Goal: Transaction & Acquisition: Purchase product/service

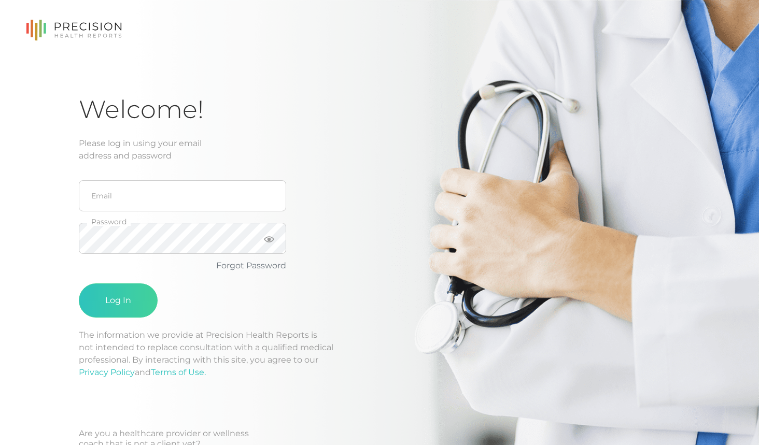
click at [149, 216] on fieldset "Email" at bounding box center [182, 196] width 207 height 43
click at [144, 204] on input "email" at bounding box center [182, 195] width 207 height 31
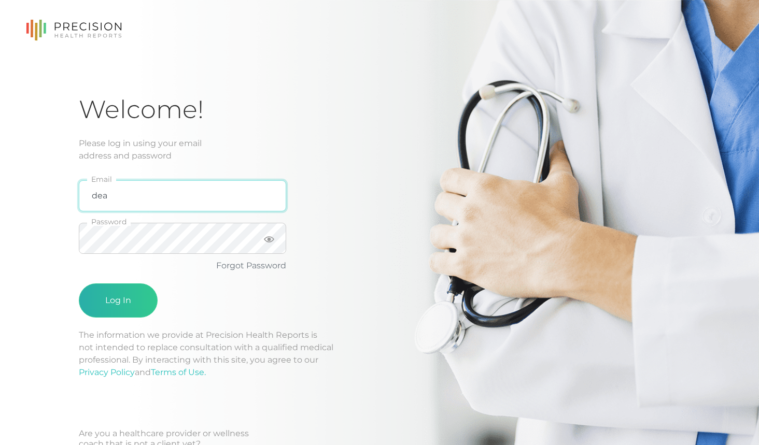
type input "[EMAIL_ADDRESS][DOMAIN_NAME]"
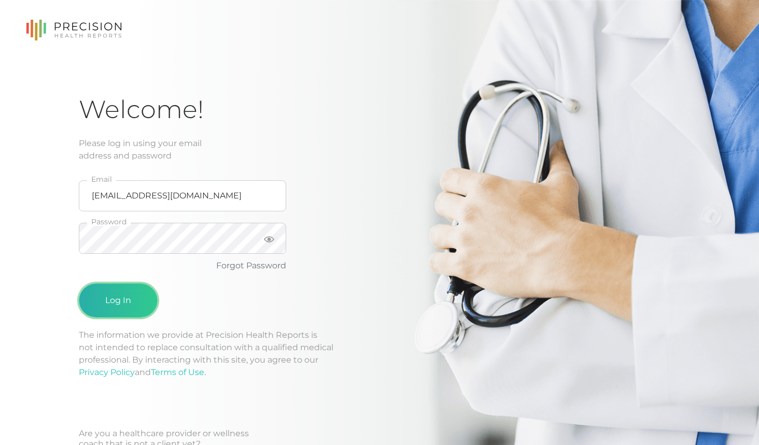
click at [112, 314] on button "Log In" at bounding box center [118, 301] width 79 height 34
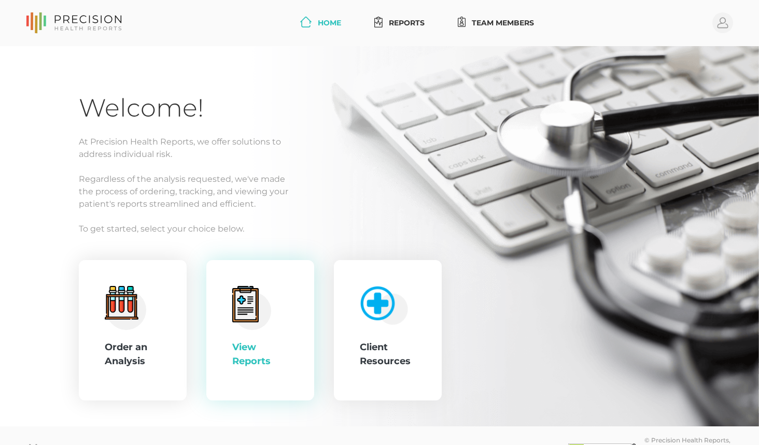
click at [266, 304] on circle at bounding box center [252, 311] width 38 height 38
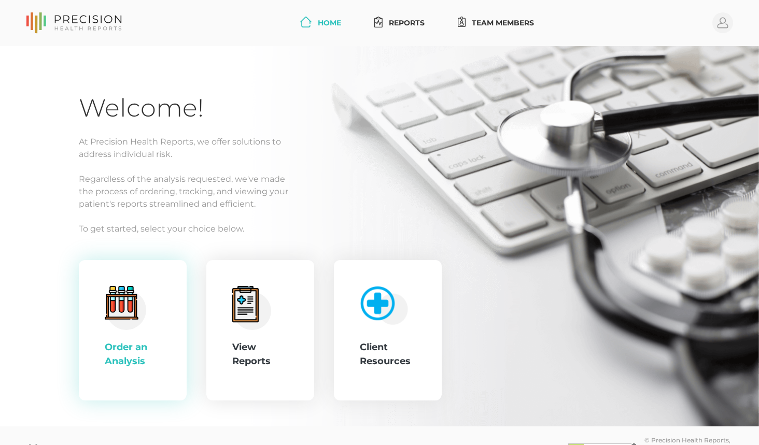
click at [138, 377] on div ".cls-4{fill:#f3f3f3}.cls-5{fill:#e4e4e4}.cls-6{fill:#bbf7ff}.cls-7{fill:#8bf0ff…" at bounding box center [133, 330] width 108 height 141
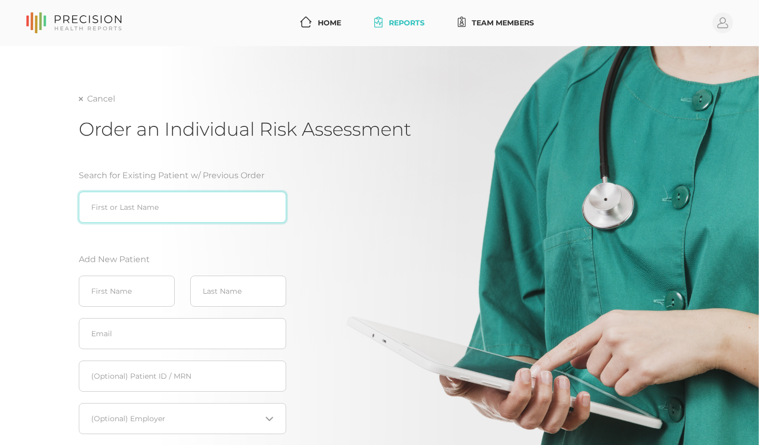
click at [180, 206] on input "search" at bounding box center [182, 207] width 207 height 31
click at [205, 231] on div "[PERSON_NAME] ([DATE])" at bounding box center [182, 229] width 207 height 12
type input "[PERSON_NAME] ([DATE])"
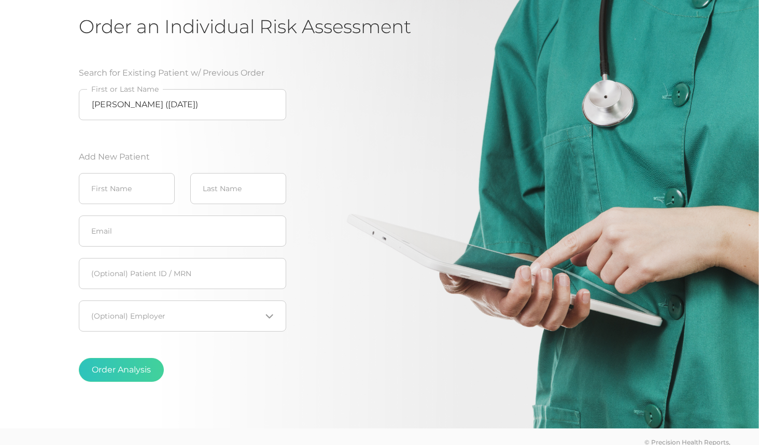
scroll to position [85, 0]
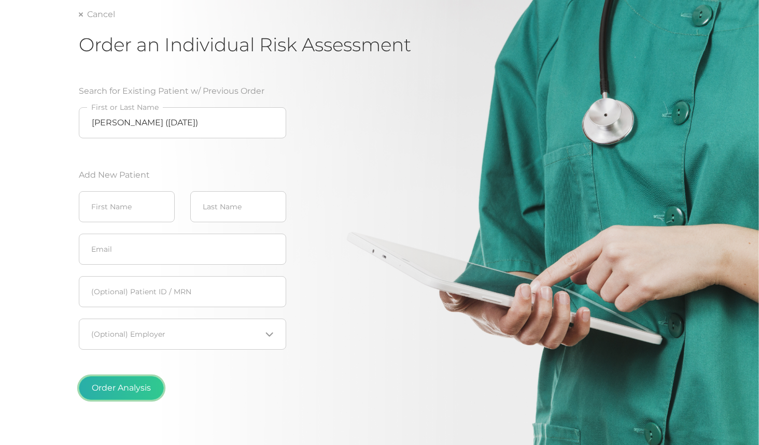
click at [114, 391] on button "Order Analysis" at bounding box center [121, 388] width 85 height 24
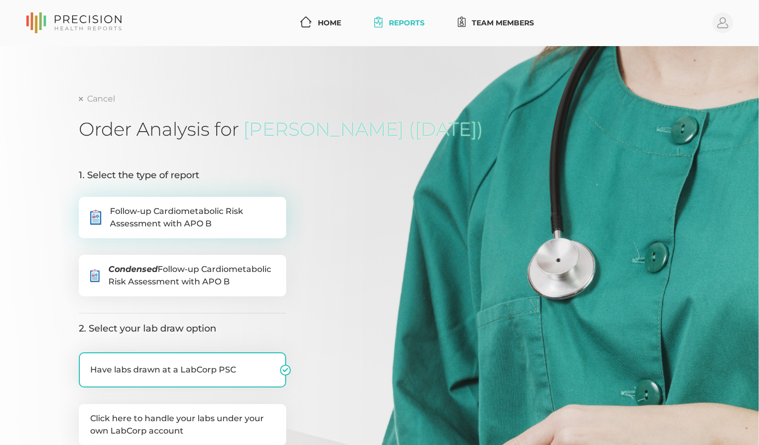
click at [145, 218] on span "Follow-up Cardiometabolic Risk Assessment with APO B" at bounding box center [192, 217] width 165 height 25
click at [87, 207] on input ".cls-5{fill:#fff}.cls-8{fill:#3a2c60} Follow-up Cardiometabolic Risk Assessment…" at bounding box center [83, 202] width 8 height 10
radio input "true"
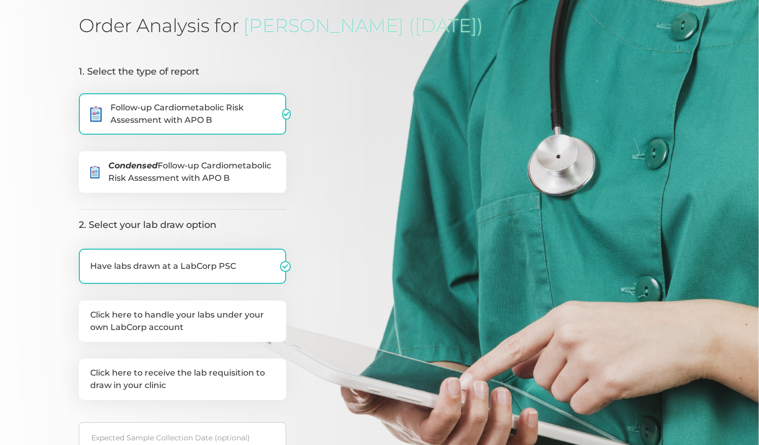
scroll to position [156, 0]
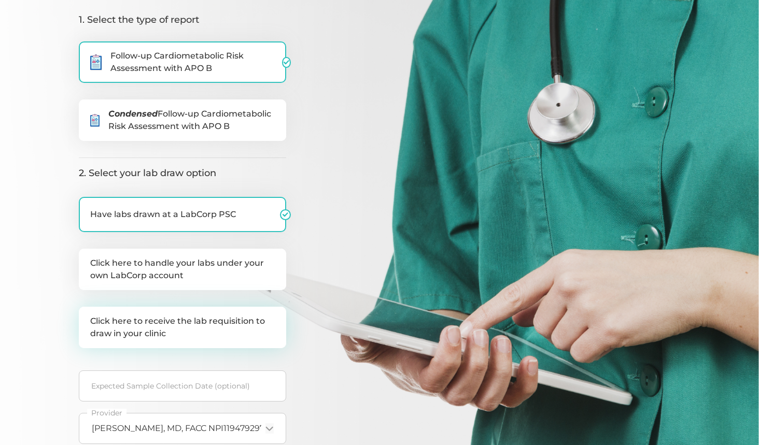
click at [200, 330] on label "Click here to receive the lab requisition to draw in your clinic" at bounding box center [182, 327] width 207 height 41
click at [87, 317] on input "Click here to receive the lab requisition to draw in your clinic" at bounding box center [83, 312] width 8 height 10
checkbox input "true"
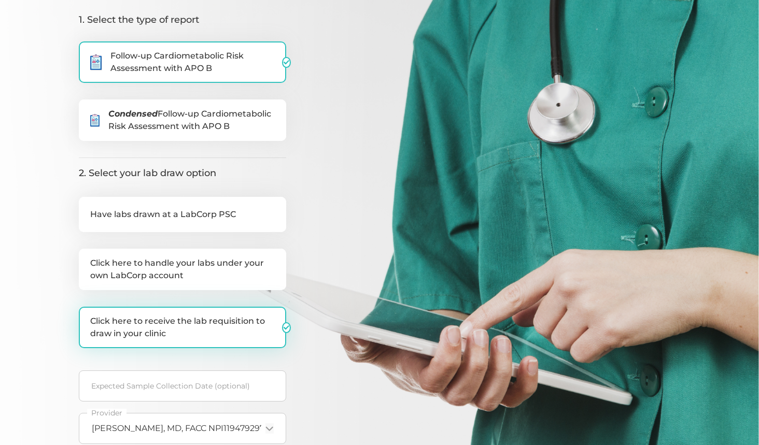
checkbox input "false"
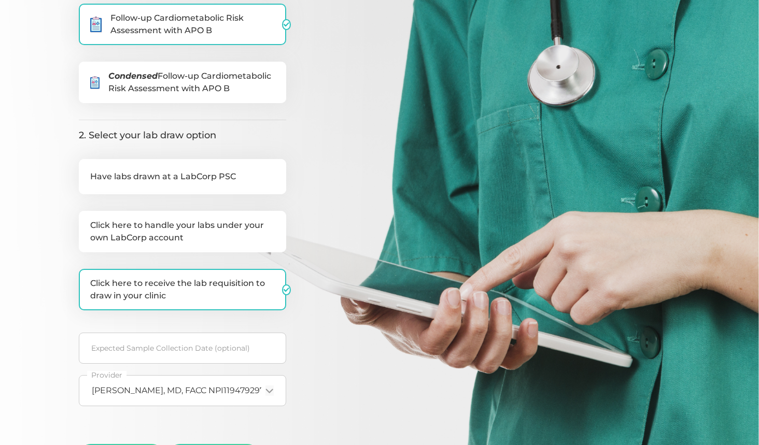
scroll to position [311, 0]
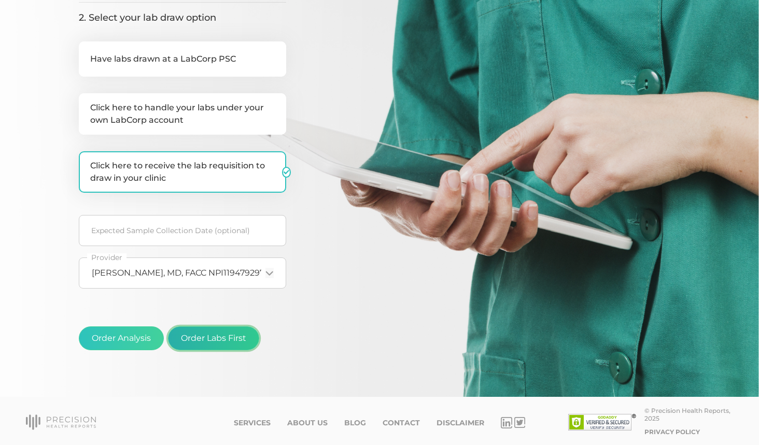
click at [216, 345] on button "Order Labs First" at bounding box center [213, 339] width 91 height 24
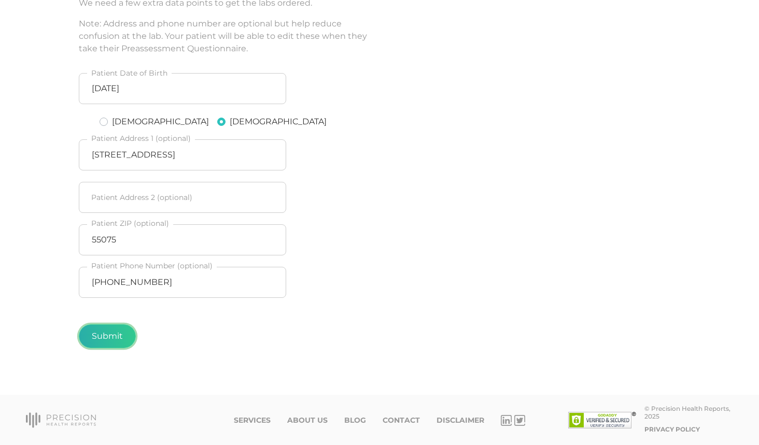
click at [102, 343] on button "Submit" at bounding box center [107, 337] width 57 height 24
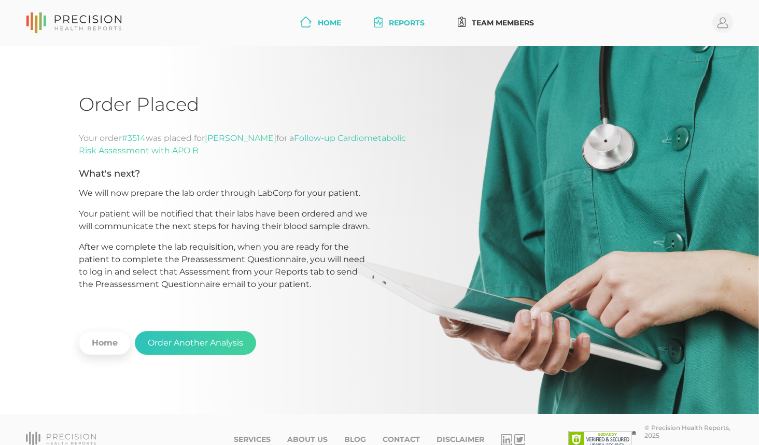
click at [324, 22] on link "Home" at bounding box center [320, 22] width 49 height 19
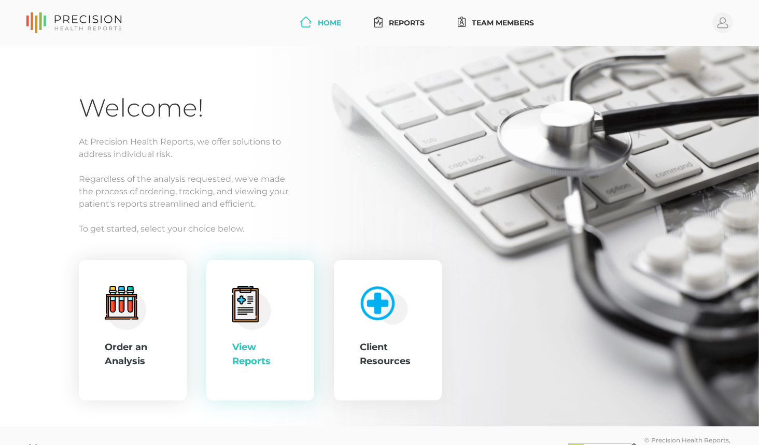
click at [277, 380] on div "View Reports" at bounding box center [260, 330] width 108 height 141
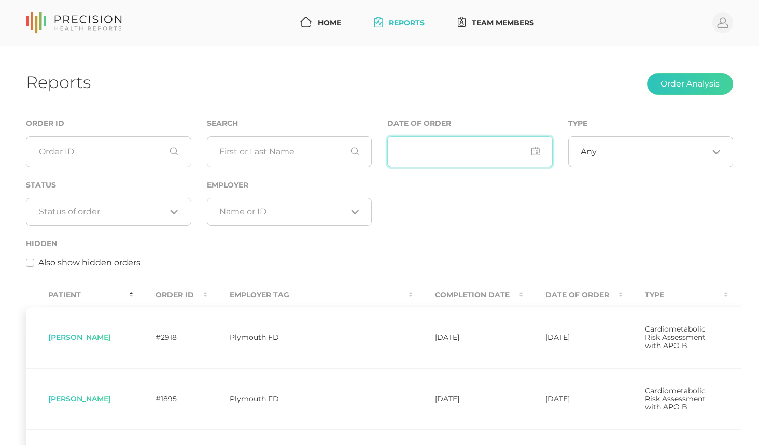
click at [438, 147] on input "input" at bounding box center [469, 151] width 165 height 31
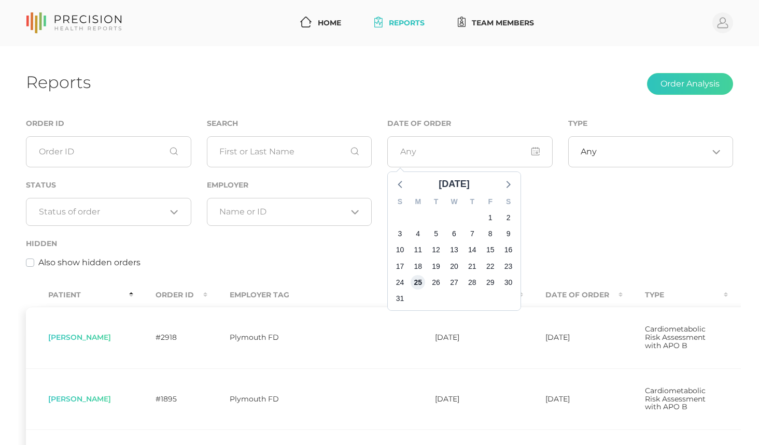
click at [417, 285] on span "25" at bounding box center [418, 282] width 15 height 15
type input "[DATE] - [DATE]"
click at [419, 280] on span "25" at bounding box center [418, 282] width 15 height 15
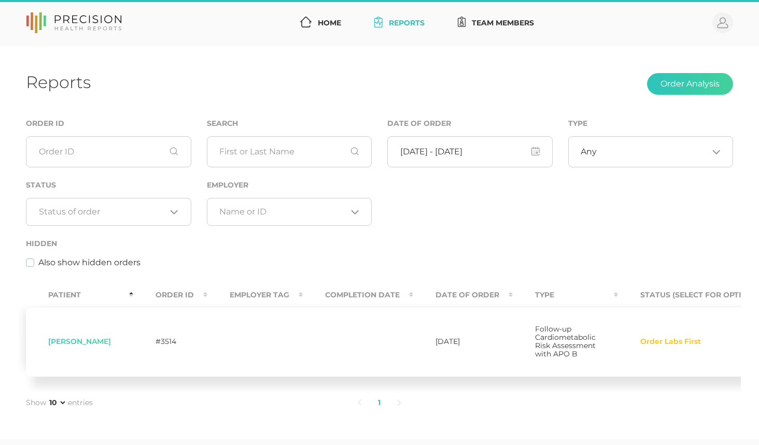
click at [646, 200] on div "Order ID Search Date of Order Type Any Loading... Status Loading... Employer Lo…" at bounding box center [379, 198] width 723 height 163
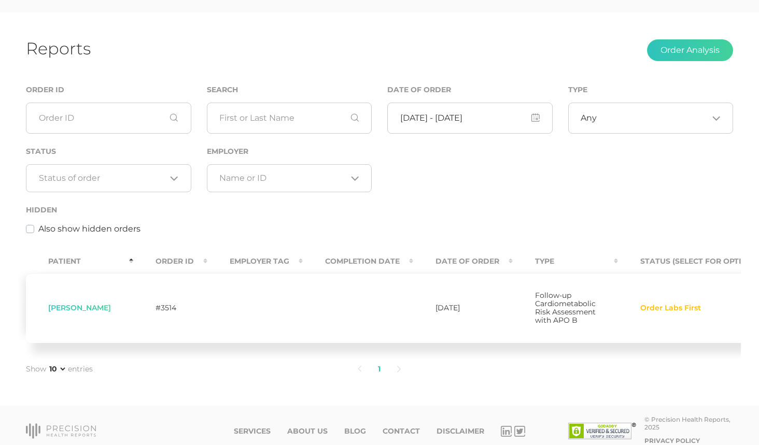
scroll to position [52, 0]
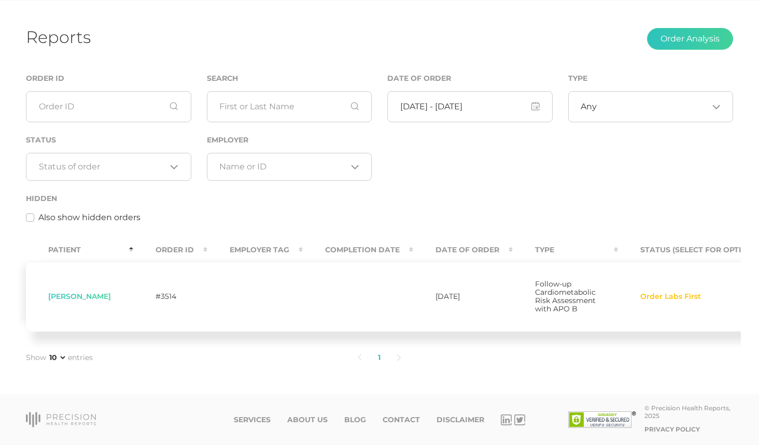
click at [93, 299] on td "[PERSON_NAME]" at bounding box center [79, 297] width 107 height 70
click at [93, 297] on span "[PERSON_NAME]" at bounding box center [79, 296] width 63 height 9
click at [93, 296] on span "[PERSON_NAME]" at bounding box center [79, 296] width 63 height 9
drag, startPoint x: 744, startPoint y: 300, endPoint x: 687, endPoint y: 288, distance: 57.6
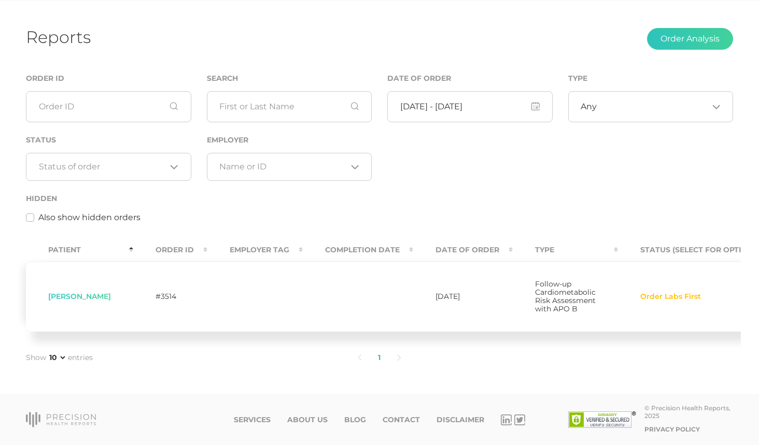
click at [715, 298] on div "Reports Order Analysis Order ID Search Date of Order Type Any Loading... Status…" at bounding box center [379, 197] width 759 height 393
click at [683, 297] on span "Order Labs First" at bounding box center [670, 297] width 61 height 8
click at [78, 292] on span "[PERSON_NAME]" at bounding box center [79, 296] width 63 height 9
click at [97, 292] on span "[PERSON_NAME]" at bounding box center [79, 296] width 63 height 9
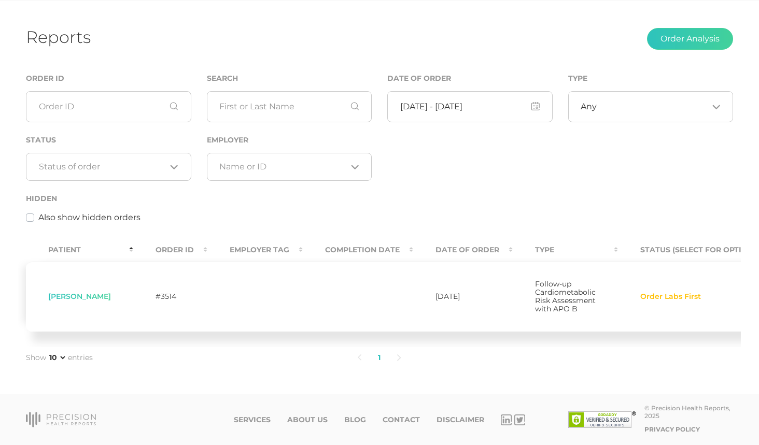
click at [97, 292] on span "[PERSON_NAME]" at bounding box center [79, 296] width 63 height 9
click at [197, 292] on td "#3514" at bounding box center [170, 297] width 74 height 70
click at [38, 212] on label "Also show hidden orders" at bounding box center [89, 218] width 102 height 12
click at [32, 212] on input "Also show hidden orders" at bounding box center [30, 217] width 8 height 10
click at [38, 212] on label "Also show hidden orders" at bounding box center [89, 218] width 102 height 12
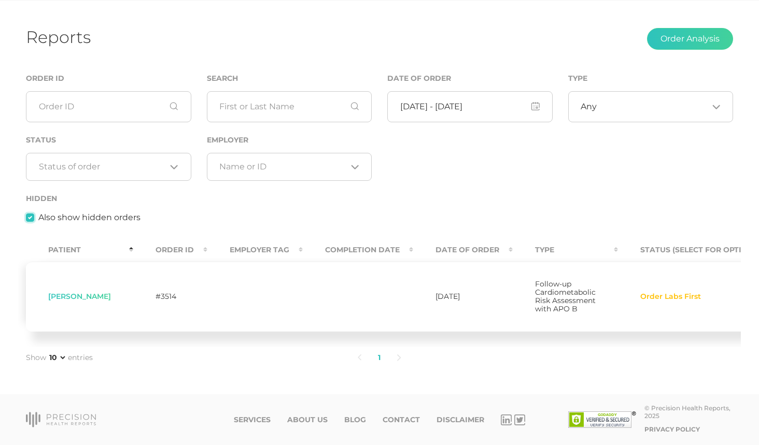
click at [32, 212] on input "Also show hidden orders" at bounding box center [30, 217] width 8 height 10
checkbox input "false"
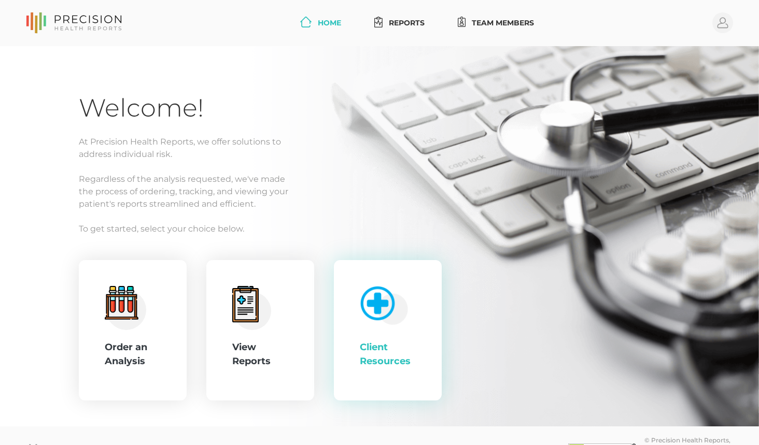
click at [386, 340] on div "Client Resources" at bounding box center [388, 330] width 56 height 89
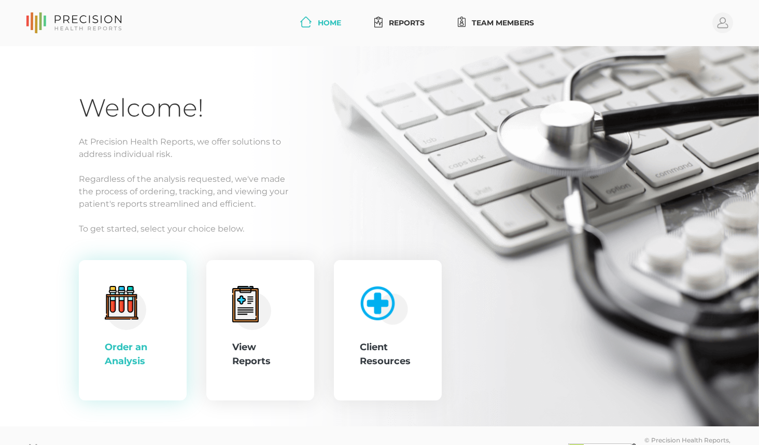
click at [139, 336] on div ".cls-4{fill:#f3f3f3}.cls-5{fill:#e4e4e4}.cls-6{fill:#bbf7ff}.cls-7{fill:#8bf0ff…" at bounding box center [133, 330] width 56 height 89
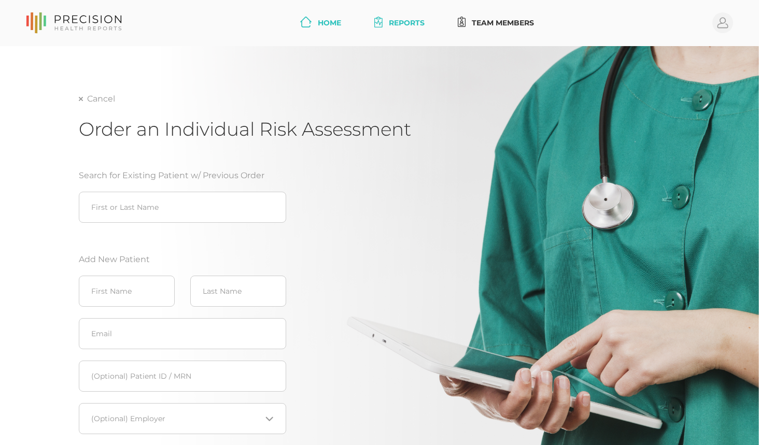
click at [315, 26] on link "Home" at bounding box center [320, 22] width 49 height 19
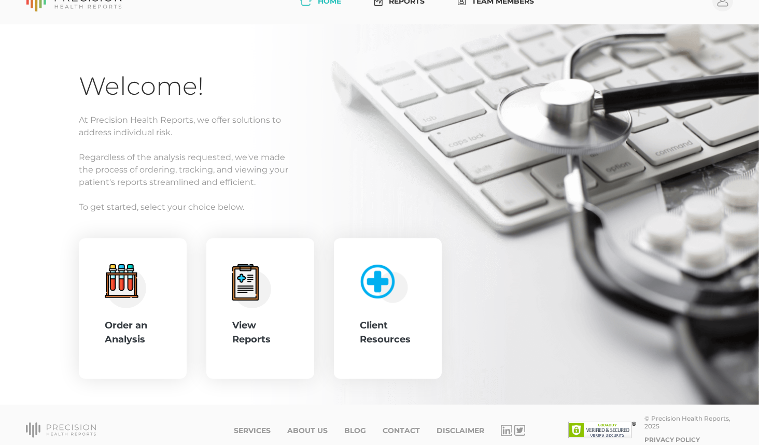
scroll to position [32, 0]
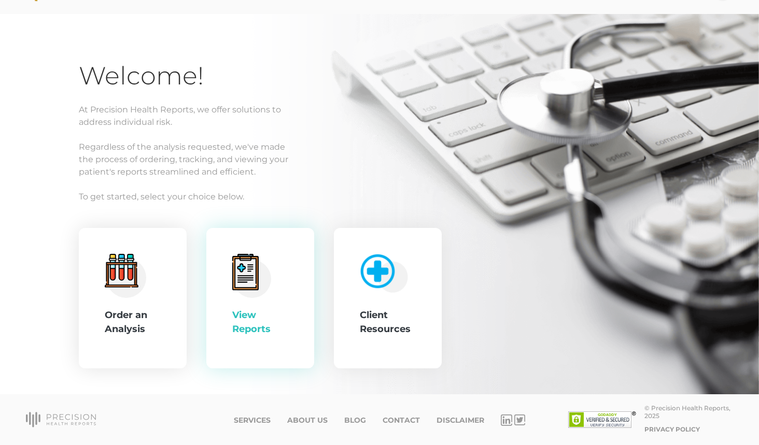
click at [276, 318] on div "View Reports" at bounding box center [260, 322] width 56 height 28
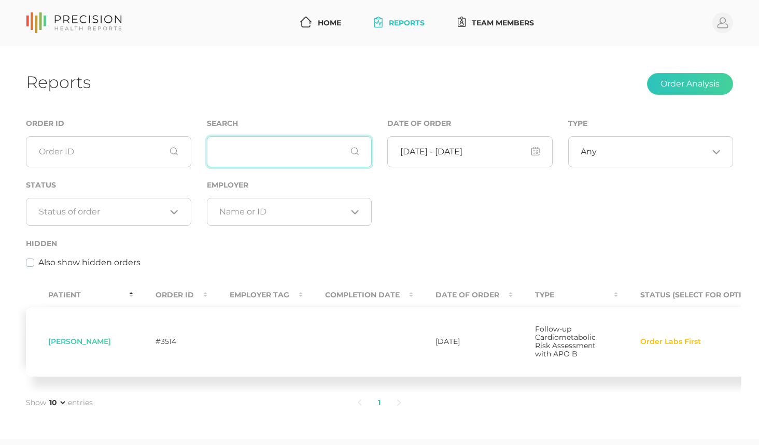
click at [225, 152] on input "text" at bounding box center [289, 151] width 165 height 31
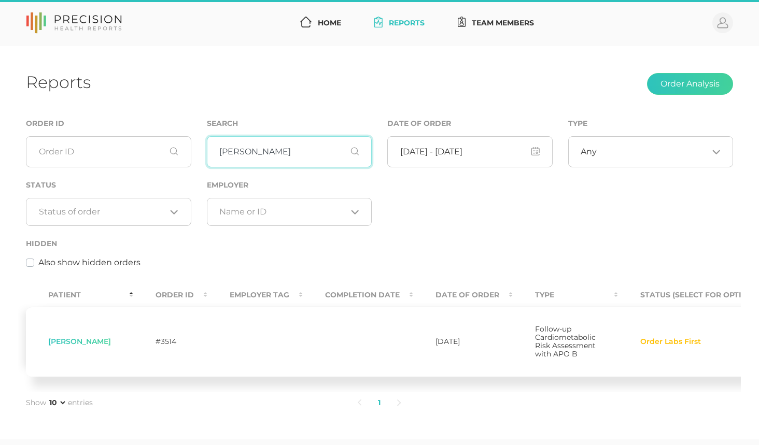
type input "[PERSON_NAME]"
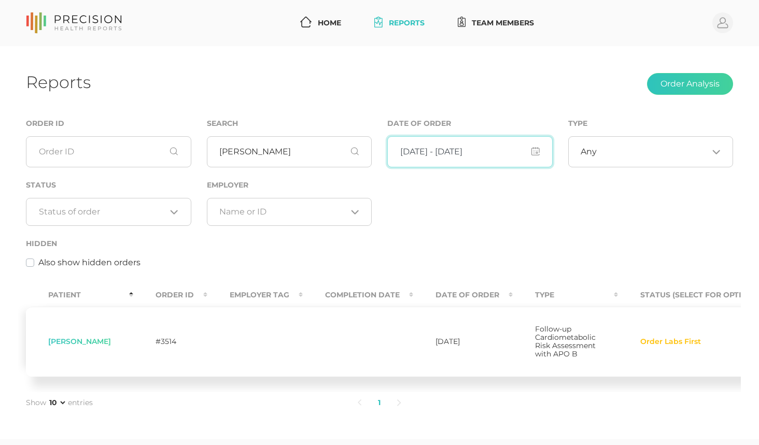
click at [535, 156] on input "input" at bounding box center [469, 151] width 165 height 31
click at [505, 150] on input "input" at bounding box center [469, 151] width 165 height 31
drag, startPoint x: 505, startPoint y: 150, endPoint x: 390, endPoint y: 151, distance: 115.6
click at [390, 151] on input "input" at bounding box center [469, 151] width 165 height 31
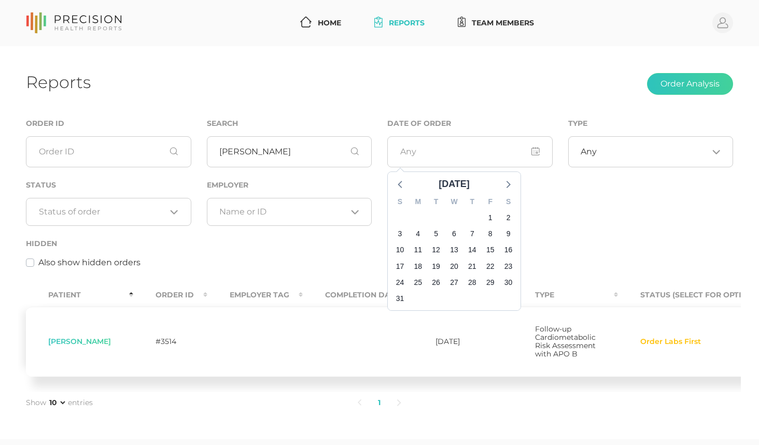
click at [638, 219] on div "Order ID Search [PERSON_NAME] Date of Order [DATE] S M T W T F S 27 28 29 30 31…" at bounding box center [379, 198] width 723 height 163
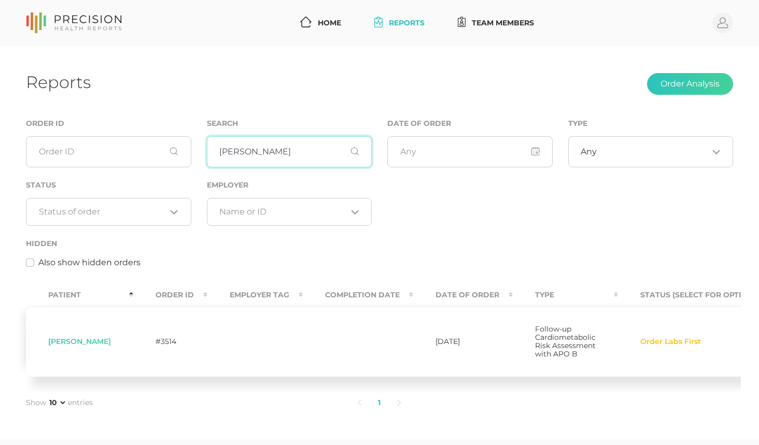
click at [268, 159] on input "[PERSON_NAME]" at bounding box center [289, 151] width 165 height 31
click at [356, 152] on input "[PERSON_NAME]" at bounding box center [289, 151] width 165 height 31
click at [274, 157] on input "[PERSON_NAME]" at bounding box center [289, 151] width 165 height 31
drag, startPoint x: 268, startPoint y: 157, endPoint x: 186, endPoint y: 159, distance: 82.4
click at [186, 159] on div "Order ID Search [PERSON_NAME] Date of Order Type Any Loading... Status Loading.…" at bounding box center [379, 198] width 723 height 163
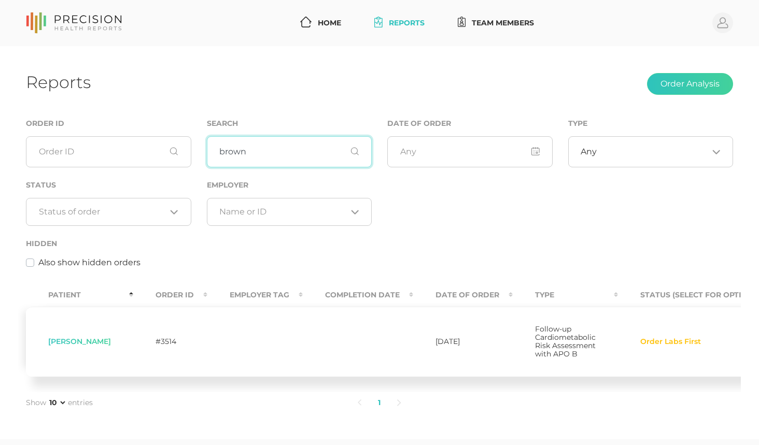
type input "brown"
click at [267, 153] on input "brown" at bounding box center [289, 151] width 165 height 31
drag, startPoint x: 270, startPoint y: 153, endPoint x: 168, endPoint y: 154, distance: 101.6
click at [168, 154] on div "Order ID Search brown Date of Order Type Any Loading... Status Loading... Emplo…" at bounding box center [379, 198] width 723 height 163
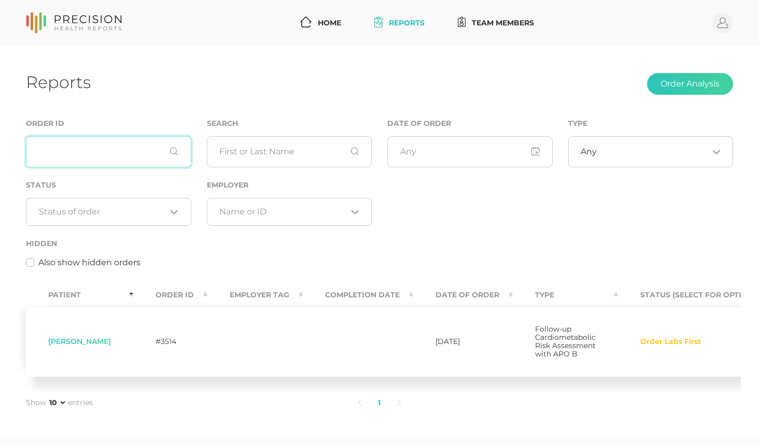
drag, startPoint x: 120, startPoint y: 150, endPoint x: 128, endPoint y: 150, distance: 7.8
click at [121, 150] on input "text" at bounding box center [108, 151] width 165 height 31
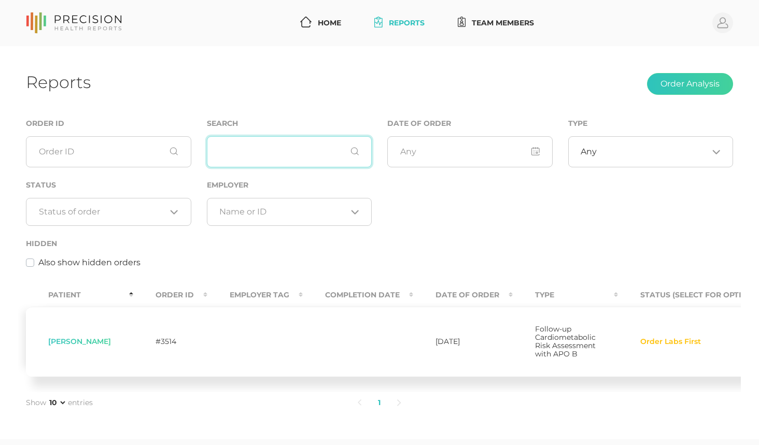
click at [299, 161] on input "text" at bounding box center [289, 151] width 165 height 31
type input "brown"
click at [320, 27] on link "Home" at bounding box center [320, 22] width 49 height 19
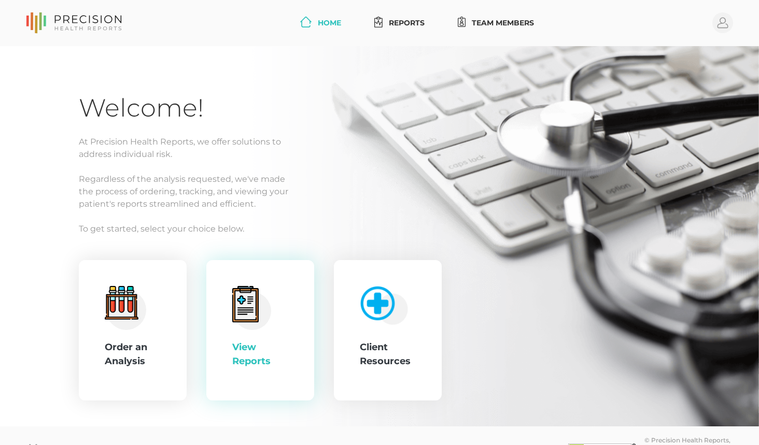
click at [259, 300] on icon at bounding box center [251, 308] width 39 height 44
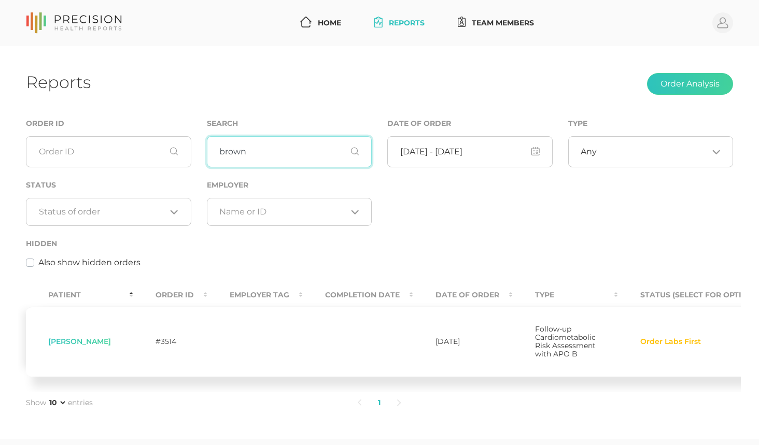
drag, startPoint x: 280, startPoint y: 144, endPoint x: 196, endPoint y: 166, distance: 86.8
click at [196, 166] on div "Order ID Search brown Date of Order Type Any Loading... Status Loading... Emplo…" at bounding box center [379, 198] width 723 height 163
type input "[PERSON_NAME]"
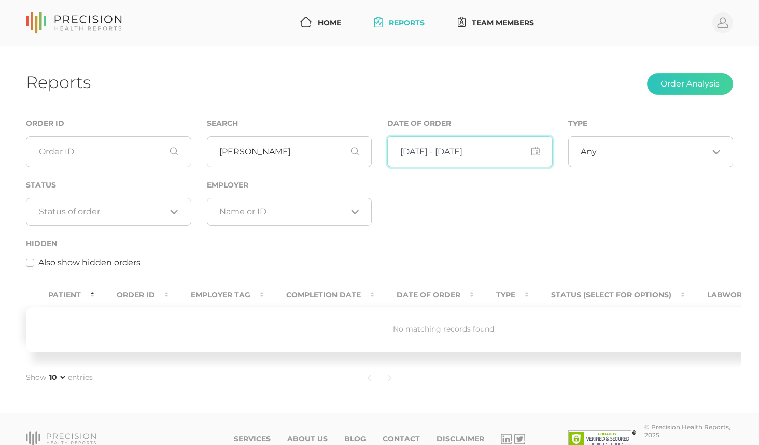
click at [541, 151] on input "input" at bounding box center [469, 151] width 165 height 31
drag, startPoint x: 509, startPoint y: 154, endPoint x: 318, endPoint y: 150, distance: 190.8
click at [318, 150] on div "Order ID Search [PERSON_NAME] Date of Order [DATE] S M T W T F S 27 28 29 30 31…" at bounding box center [379, 198] width 723 height 163
click at [564, 227] on div "Order ID Search [PERSON_NAME] Date of Order Type Any Loading... Status Loading.…" at bounding box center [379, 198] width 723 height 163
click at [467, 161] on input "input" at bounding box center [469, 151] width 165 height 31
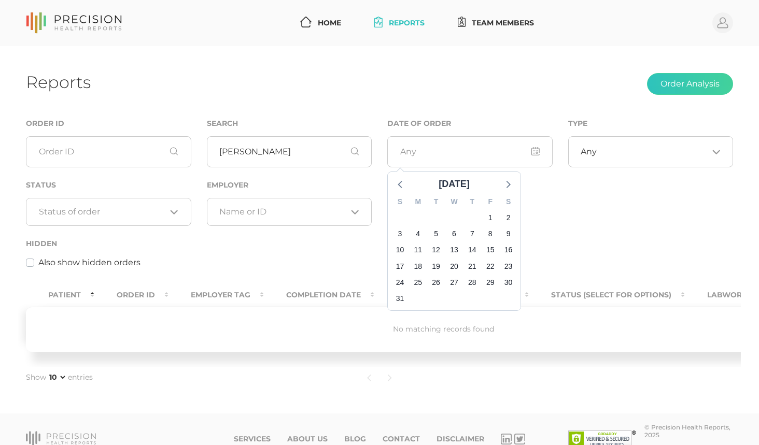
click at [572, 228] on div "Order ID Search [PERSON_NAME] Date of Order [DATE] S M T W T F S 27 28 29 30 31…" at bounding box center [379, 198] width 723 height 163
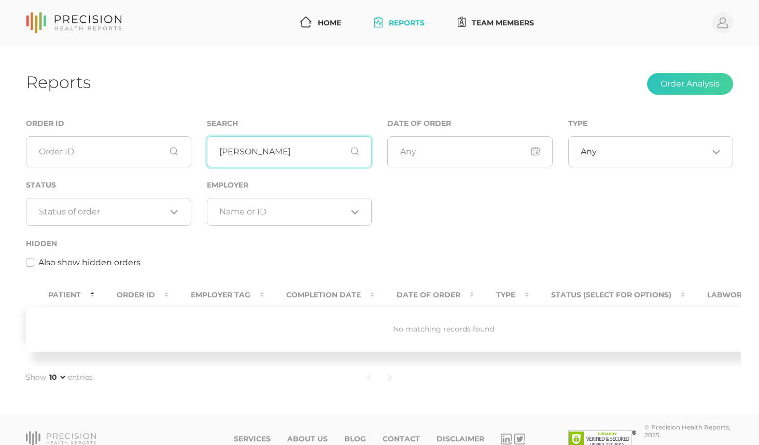
click at [293, 160] on input "[PERSON_NAME]" at bounding box center [289, 151] width 165 height 31
click at [357, 154] on input "[PERSON_NAME]" at bounding box center [289, 151] width 165 height 31
drag, startPoint x: 270, startPoint y: 153, endPoint x: 163, endPoint y: 157, distance: 107.4
click at [163, 157] on div "Order ID Search [PERSON_NAME] Date of Order Type Any Loading... Status Loading.…" at bounding box center [379, 198] width 723 height 163
drag, startPoint x: 245, startPoint y: 147, endPoint x: 196, endPoint y: 156, distance: 50.0
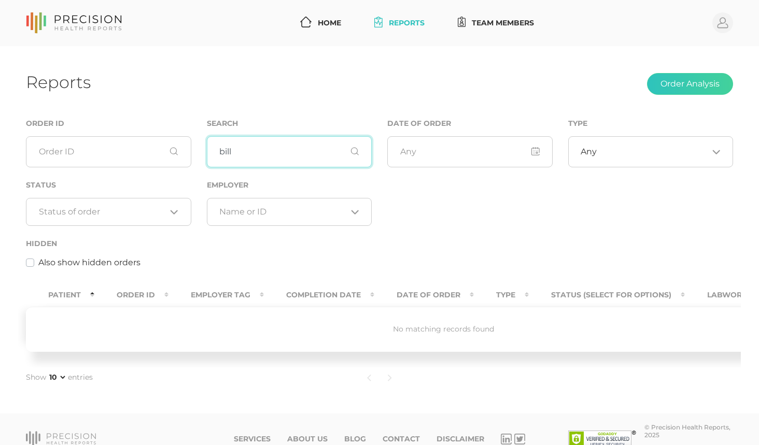
click at [196, 156] on div "Order ID Search bill Date of Order Type Any Loading... Status Loading... Employ…" at bounding box center [379, 198] width 723 height 163
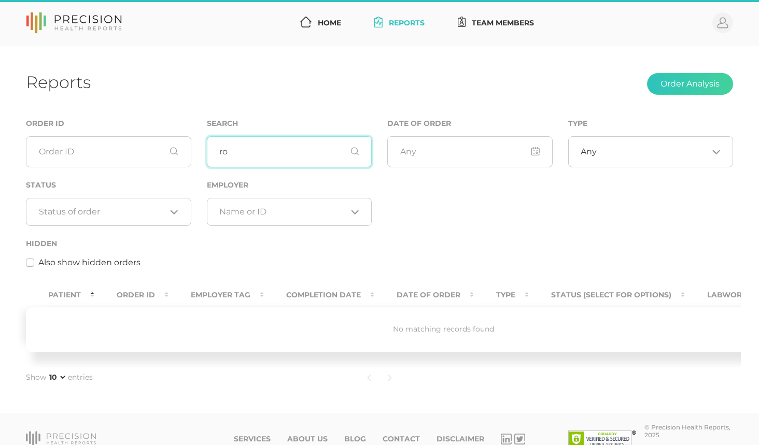
type input "r"
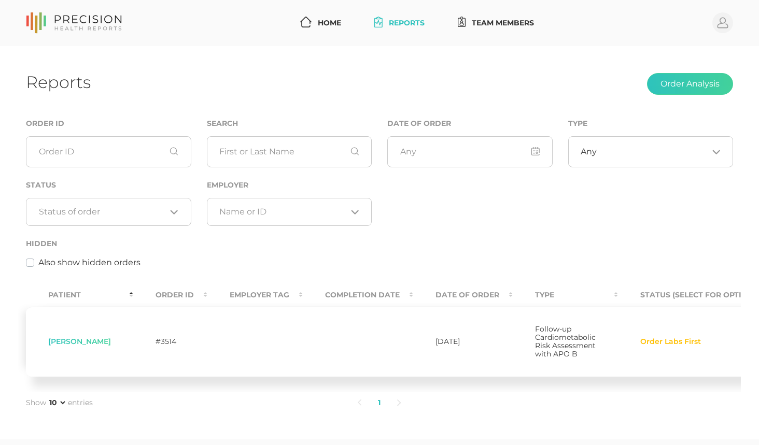
drag, startPoint x: 685, startPoint y: 375, endPoint x: 685, endPoint y: 353, distance: 21.8
click at [685, 353] on td "Order Labs First" at bounding box center [696, 342] width 156 height 70
drag, startPoint x: 685, startPoint y: 353, endPoint x: 664, endPoint y: 345, distance: 22.1
click at [664, 345] on span "Order Labs First" at bounding box center [670, 342] width 61 height 8
click at [679, 346] on span "Order Labs First" at bounding box center [670, 342] width 61 height 8
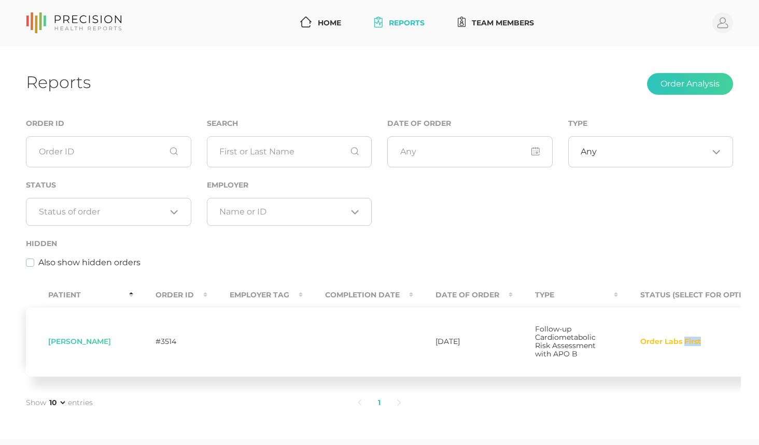
click at [679, 346] on span "Order Labs First" at bounding box center [670, 342] width 61 height 8
drag, startPoint x: 679, startPoint y: 348, endPoint x: 700, endPoint y: 350, distance: 21.4
click at [700, 350] on td "Order Labs First" at bounding box center [696, 342] width 156 height 70
click at [728, 24] on circle at bounding box center [722, 22] width 21 height 21
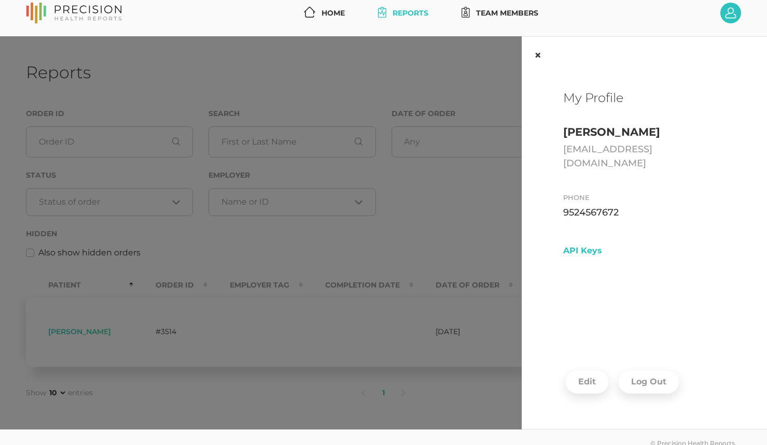
drag, startPoint x: 537, startPoint y: 54, endPoint x: 528, endPoint y: 55, distance: 8.9
click at [537, 55] on button "×" at bounding box center [538, 55] width 32 height 37
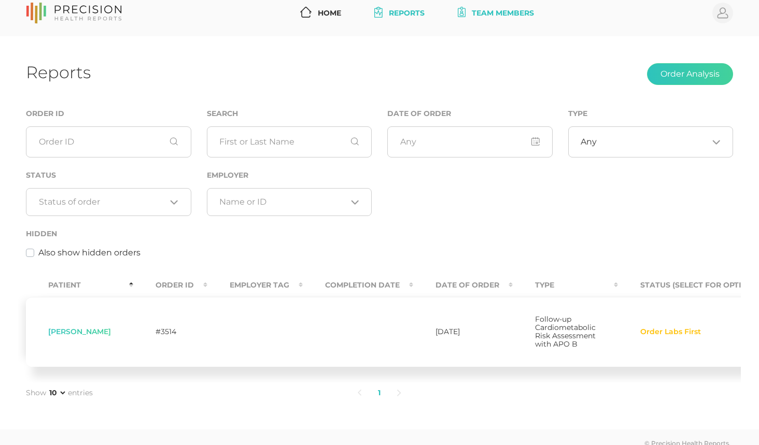
click at [487, 10] on link "Team Members" at bounding box center [496, 13] width 85 height 19
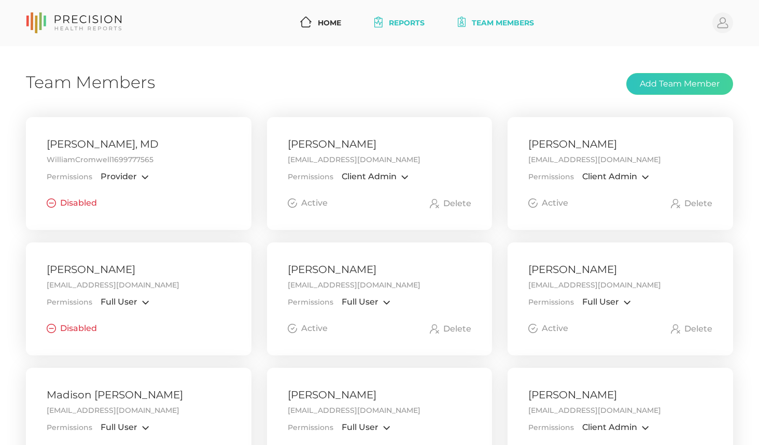
click at [390, 20] on link "Reports" at bounding box center [399, 22] width 59 height 19
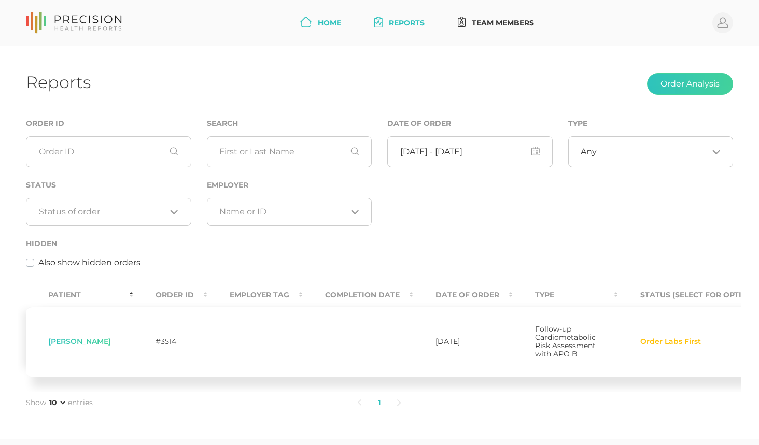
click at [307, 30] on link "Home" at bounding box center [320, 22] width 49 height 19
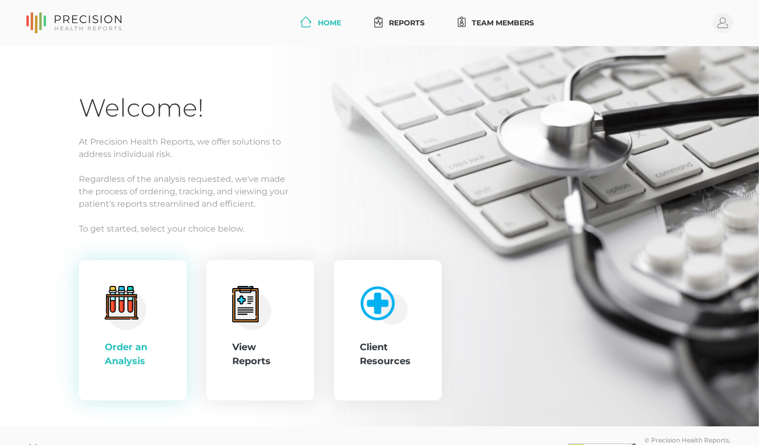
click at [141, 363] on div "Order an Analysis" at bounding box center [133, 355] width 56 height 28
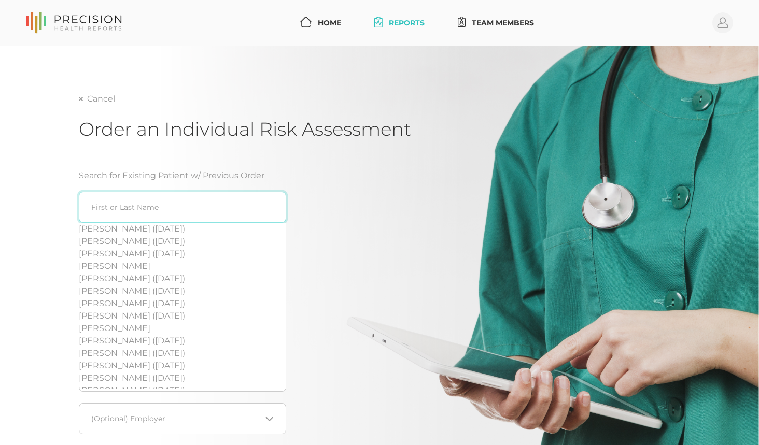
click at [133, 201] on input "search" at bounding box center [182, 207] width 207 height 31
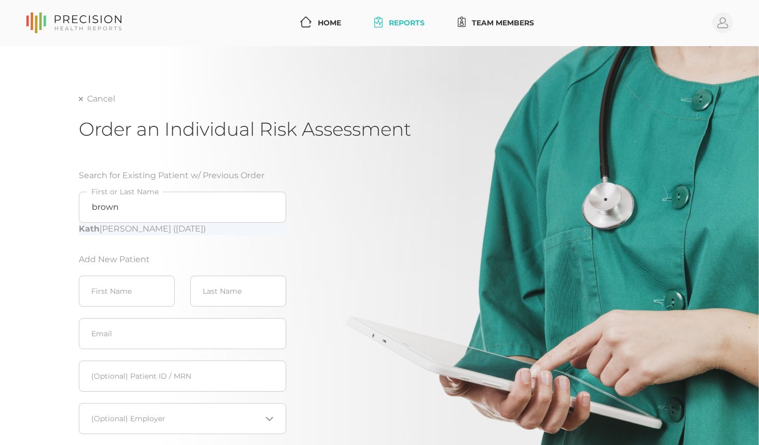
click at [125, 227] on div "[PERSON_NAME] ([DATE])" at bounding box center [182, 229] width 207 height 12
type input "[PERSON_NAME] ([DATE])"
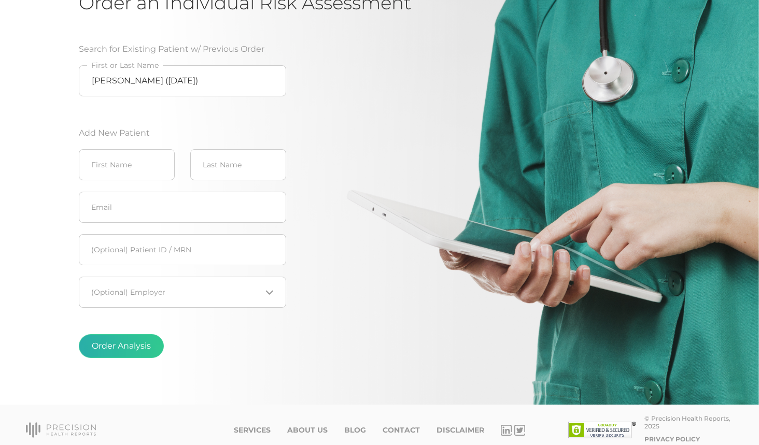
scroll to position [136, 0]
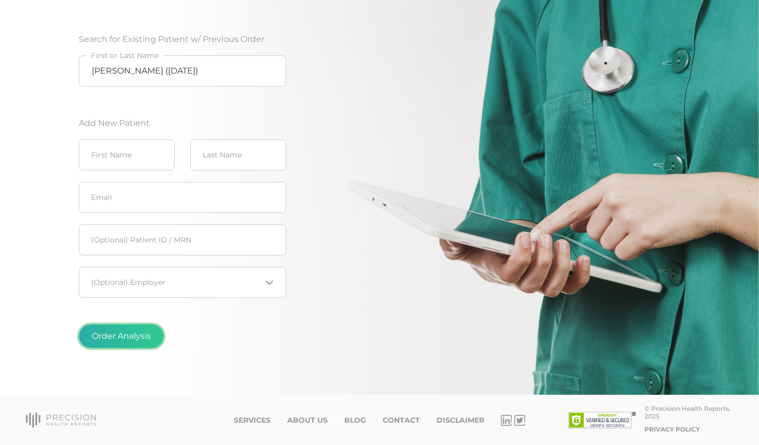
click at [149, 341] on button "Order Analysis" at bounding box center [121, 337] width 85 height 24
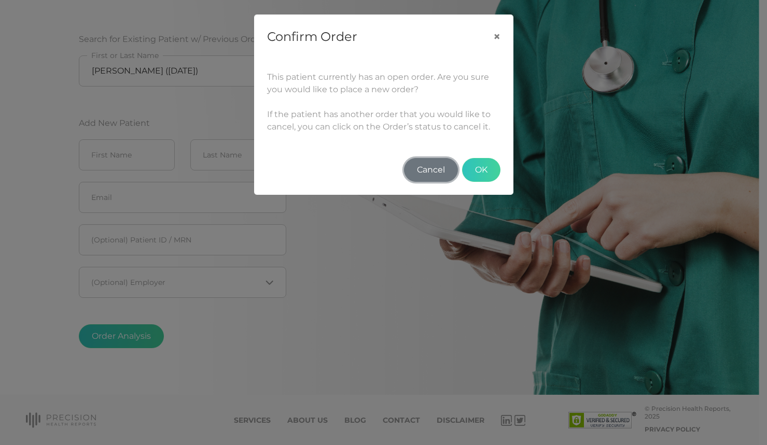
click at [444, 175] on button "Cancel" at bounding box center [431, 170] width 54 height 24
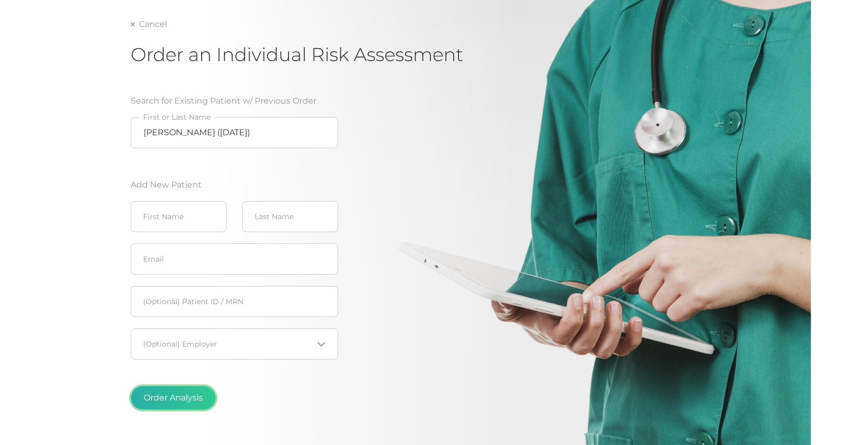
scroll to position [0, 0]
